Goal: Find specific page/section: Find specific page/section

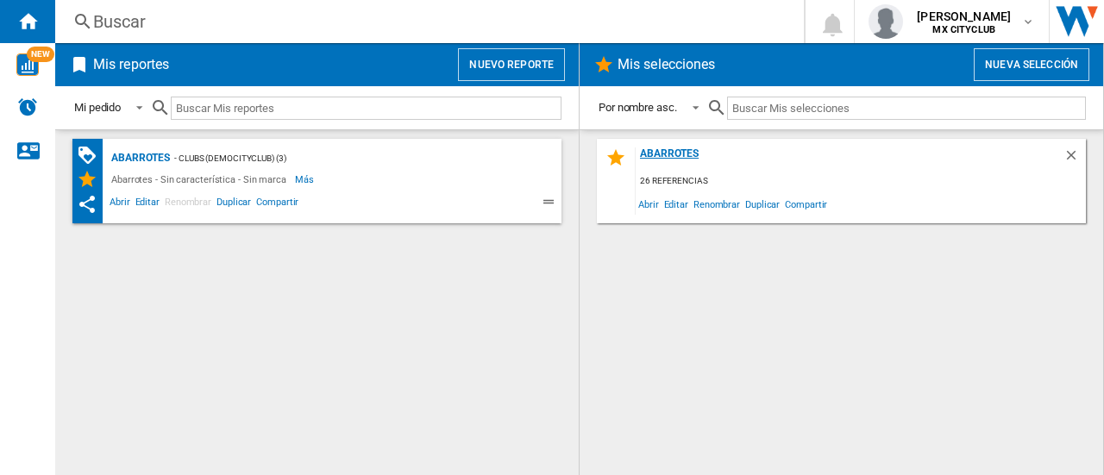
click at [687, 153] on div "Abarrotes" at bounding box center [850, 159] width 428 height 23
click at [38, 27] on div "Inicio" at bounding box center [27, 21] width 55 height 43
click at [1008, 326] on div "Abarrotes 26 referencias Abrir Editar Renombrar Duplicar Compartir" at bounding box center [841, 303] width 489 height 328
